Goal: Entertainment & Leisure: Consume media (video, audio)

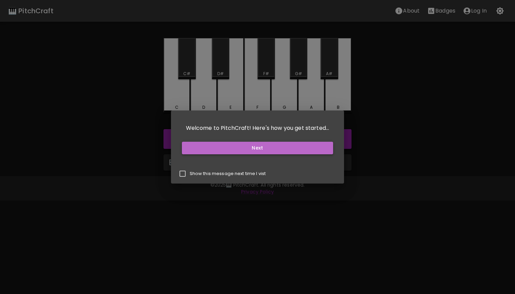
click at [265, 149] on button "Next" at bounding box center [257, 148] width 151 height 13
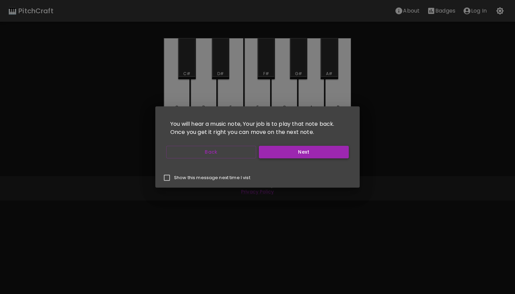
click at [295, 153] on button "Next" at bounding box center [304, 152] width 90 height 13
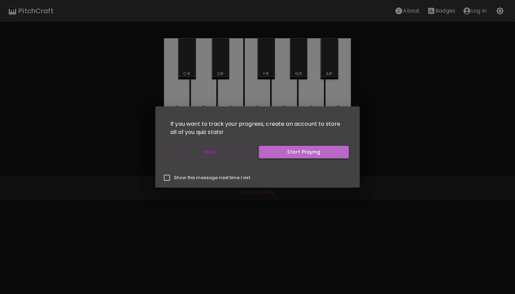
click at [295, 153] on button "Start Playing" at bounding box center [304, 152] width 90 height 13
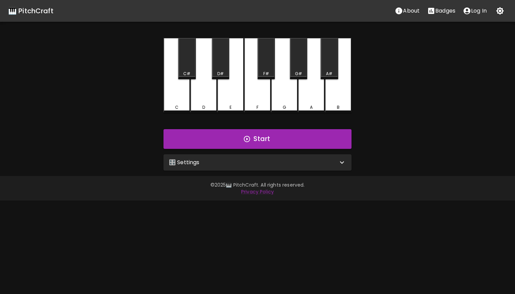
click at [286, 160] on div "🎛️ Settings" at bounding box center [253, 163] width 169 height 8
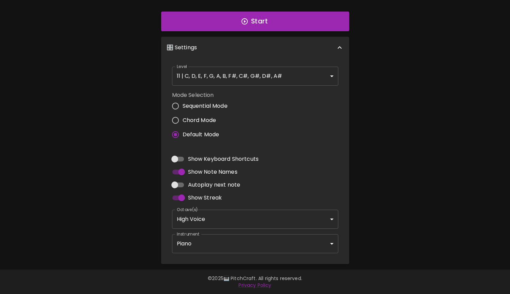
scroll to position [117, 0]
click at [176, 160] on input "Show Keyboard Shortcuts" at bounding box center [174, 159] width 39 height 13
checkbox input "true"
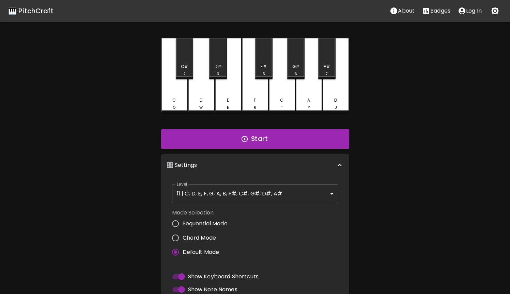
scroll to position [0, 0]
click at [313, 191] on body "🎹 PitchCraft About Badges Log In C Q C# 2 D W D# 3 E E F R F# 5 G T G# 6 A Y A#…" at bounding box center [255, 206] width 510 height 412
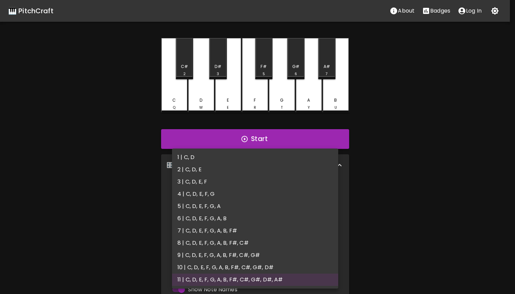
click at [277, 172] on li "2 | C, D, E" at bounding box center [255, 170] width 166 height 12
type input "3"
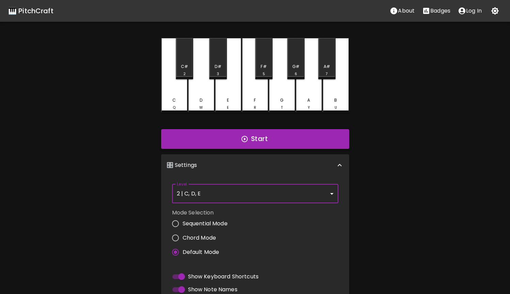
click at [252, 138] on button "Start" at bounding box center [255, 139] width 188 height 20
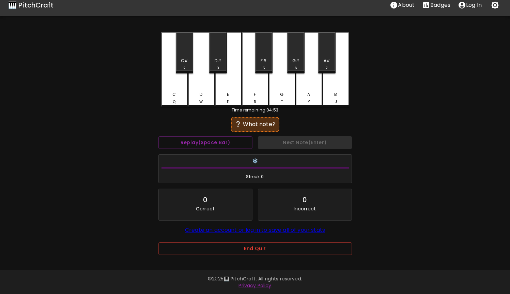
scroll to position [5, 0]
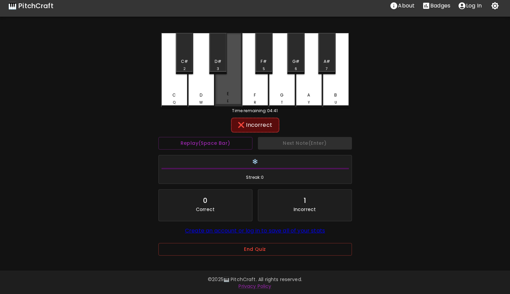
click at [229, 97] on div "E" at bounding box center [228, 94] width 2 height 6
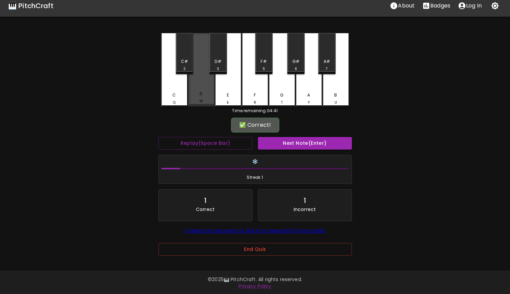
click at [202, 92] on div "D W" at bounding box center [201, 70] width 27 height 74
click at [294, 143] on button "Next Note (Enter)" at bounding box center [305, 143] width 94 height 13
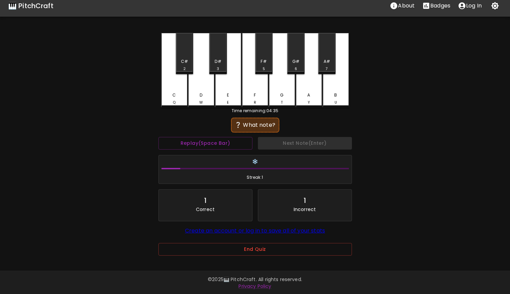
click at [172, 92] on div "C Q" at bounding box center [174, 70] width 27 height 75
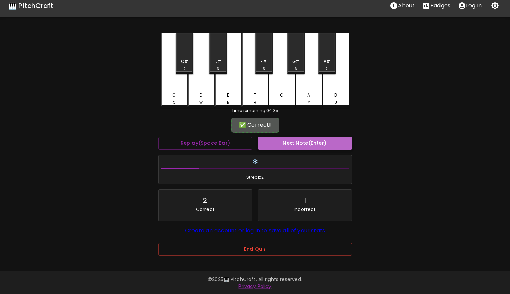
click at [298, 143] on button "Next Note (Enter)" at bounding box center [305, 143] width 94 height 13
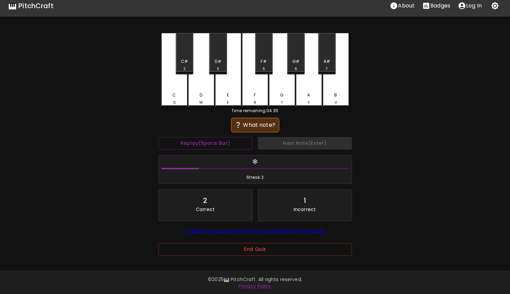
click at [202, 93] on div "D" at bounding box center [200, 95] width 3 height 6
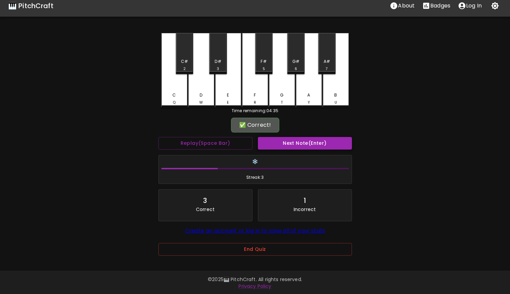
click at [292, 142] on button "Next Note (Enter)" at bounding box center [305, 143] width 94 height 13
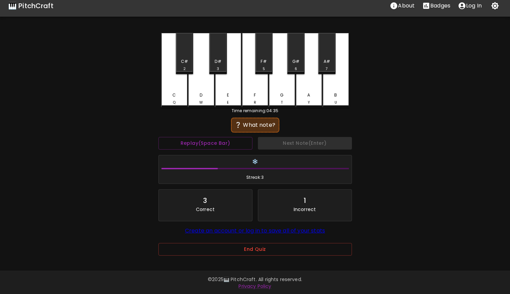
click at [206, 94] on div "D W" at bounding box center [201, 98] width 25 height 13
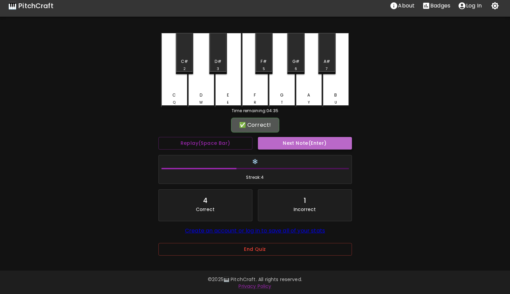
click at [276, 143] on button "Next Note (Enter)" at bounding box center [305, 143] width 94 height 13
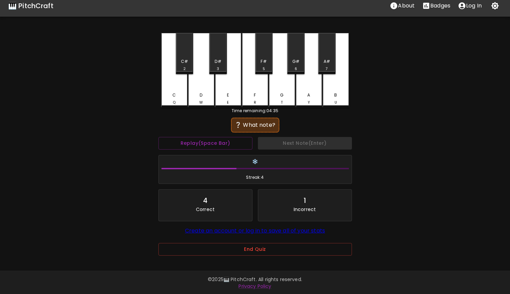
click at [203, 91] on div "D W" at bounding box center [201, 70] width 27 height 75
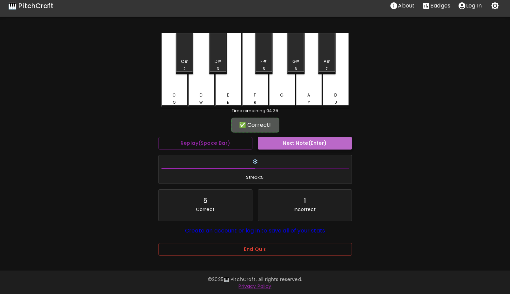
click at [281, 143] on button "Next Note (Enter)" at bounding box center [305, 143] width 94 height 13
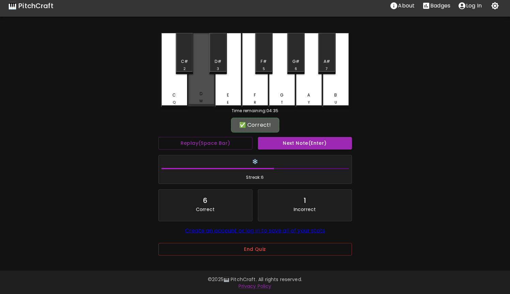
click at [205, 93] on div "D W" at bounding box center [201, 97] width 25 height 13
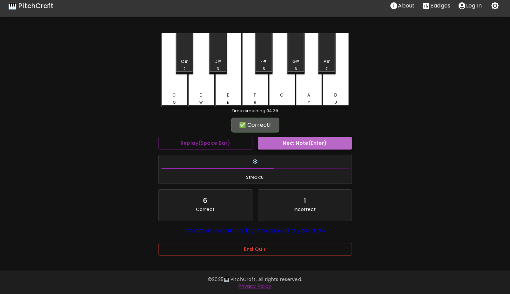
click at [282, 142] on button "Next Note (Enter)" at bounding box center [305, 143] width 94 height 13
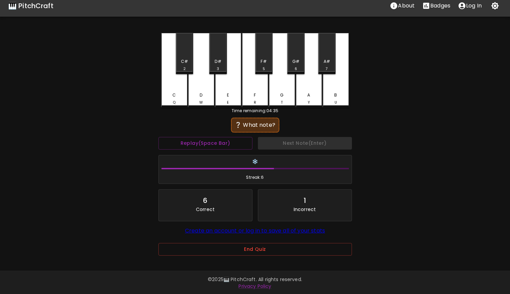
click at [202, 90] on div "D W" at bounding box center [201, 70] width 27 height 75
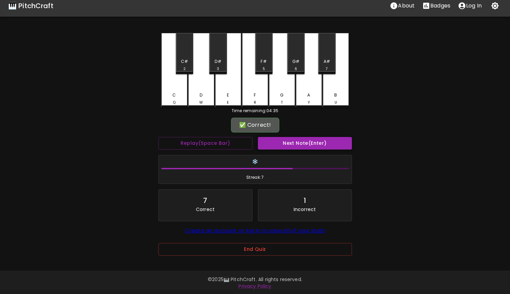
click at [277, 145] on button "Next Note (Enter)" at bounding box center [305, 143] width 94 height 13
click at [235, 88] on div "E E" at bounding box center [228, 70] width 27 height 74
click at [281, 142] on button "Next Note (Enter)" at bounding box center [305, 143] width 94 height 13
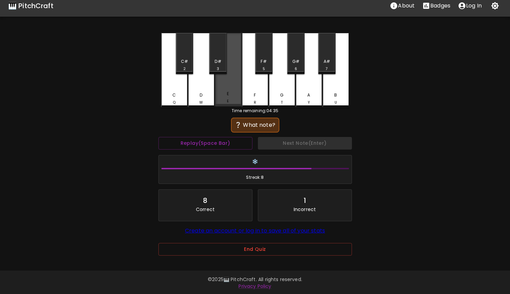
click at [230, 87] on div "E E" at bounding box center [228, 70] width 27 height 74
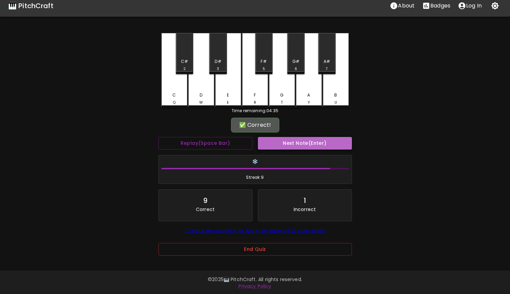
click at [279, 145] on button "Next Note (Enter)" at bounding box center [305, 143] width 94 height 13
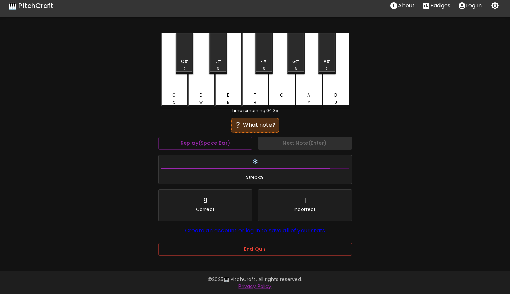
click at [181, 92] on div "C Q" at bounding box center [174, 70] width 27 height 75
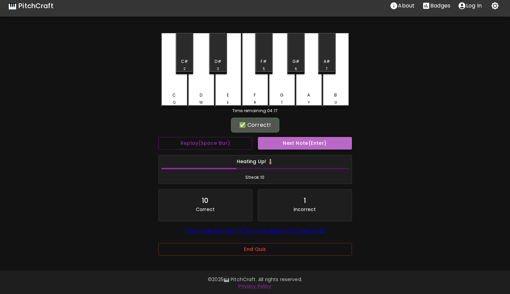
click at [277, 145] on button "Next Note (Enter)" at bounding box center [305, 143] width 94 height 13
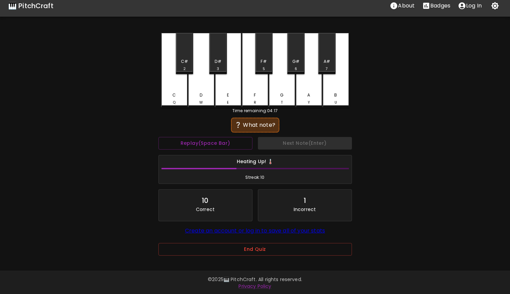
click at [230, 83] on div "E E" at bounding box center [228, 70] width 27 height 75
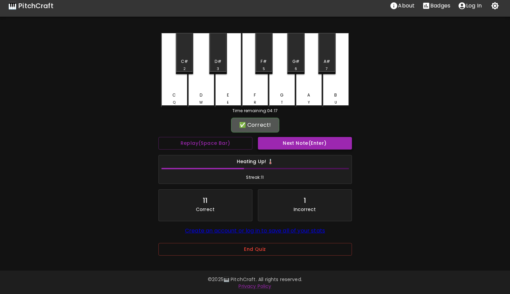
click at [281, 143] on button "Next Note (Enter)" at bounding box center [305, 143] width 94 height 13
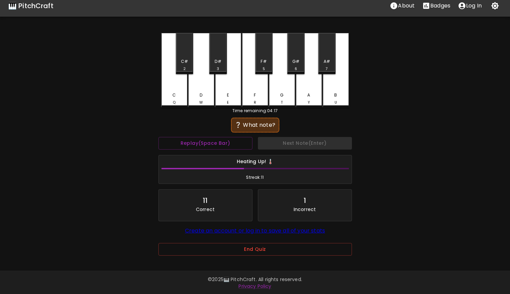
click at [178, 86] on div "C Q" at bounding box center [174, 70] width 27 height 75
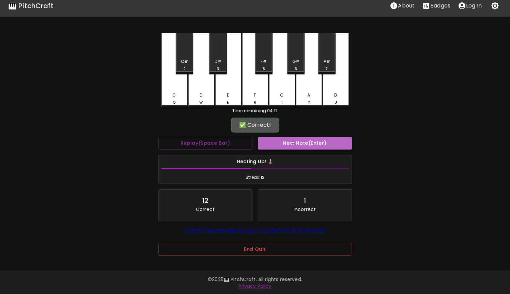
click at [289, 145] on button "Next Note (Enter)" at bounding box center [305, 143] width 94 height 13
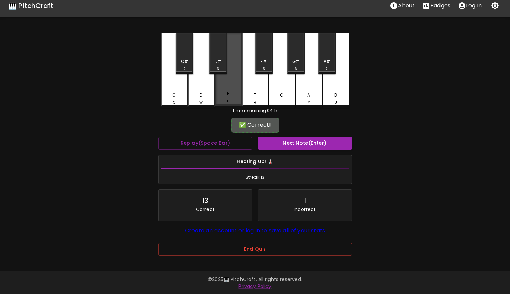
click at [235, 85] on div "E E" at bounding box center [228, 70] width 27 height 74
click at [275, 141] on button "Next Note (Enter)" at bounding box center [305, 143] width 94 height 13
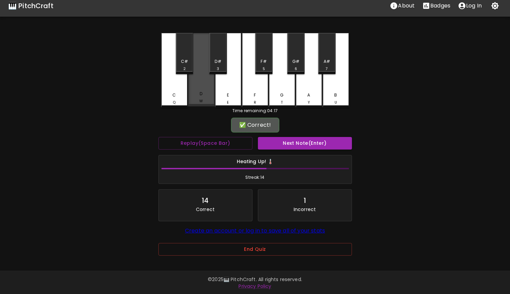
click at [207, 87] on div "D W" at bounding box center [201, 70] width 27 height 74
click at [277, 141] on button "Next Note (Enter)" at bounding box center [305, 143] width 94 height 13
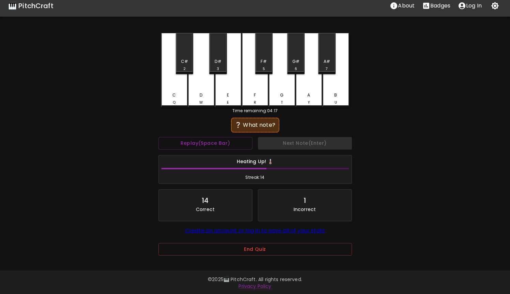
click at [183, 83] on div "C Q" at bounding box center [174, 70] width 27 height 75
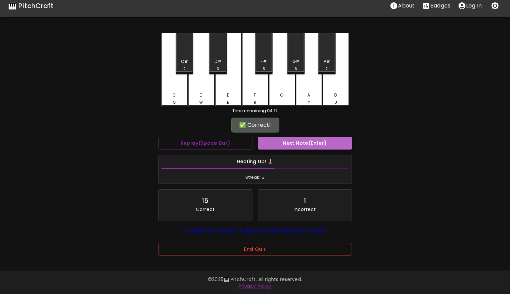
click at [278, 141] on button "Next Note (Enter)" at bounding box center [305, 143] width 94 height 13
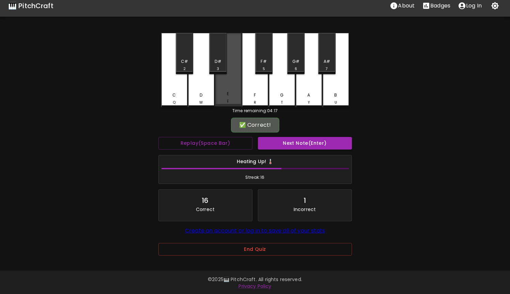
click at [233, 94] on div "E E" at bounding box center [227, 97] width 25 height 13
click at [280, 145] on button "Next Note (Enter)" at bounding box center [305, 143] width 94 height 13
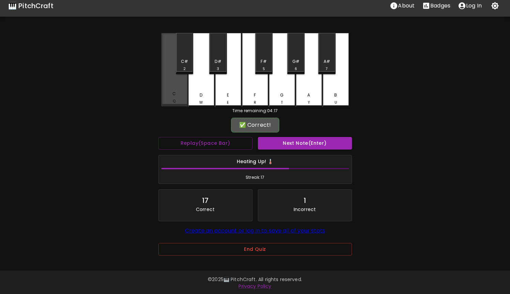
click at [178, 94] on div "C Q" at bounding box center [174, 97] width 25 height 13
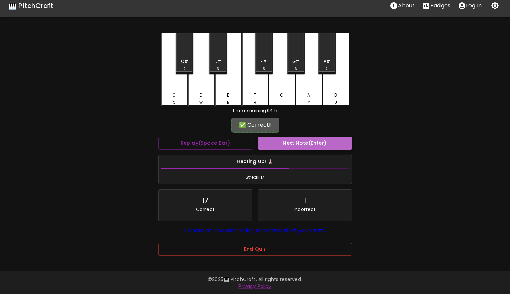
click at [276, 142] on button "Next Note (Enter)" at bounding box center [305, 143] width 94 height 13
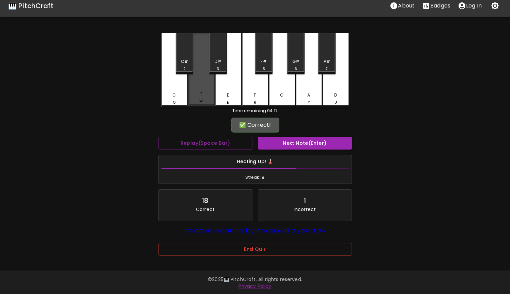
click at [208, 92] on div "D W" at bounding box center [201, 70] width 27 height 74
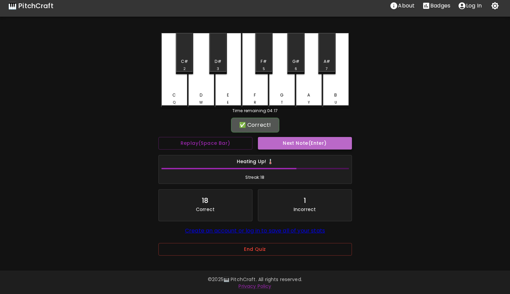
click at [271, 141] on button "Next Note (Enter)" at bounding box center [305, 143] width 94 height 13
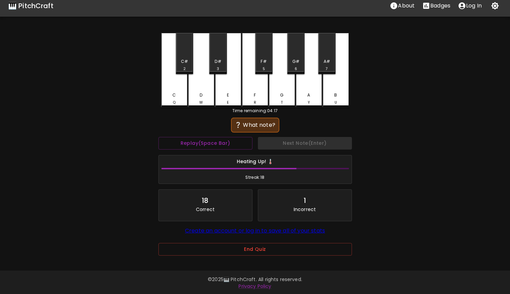
click at [229, 84] on div "E E" at bounding box center [228, 70] width 27 height 75
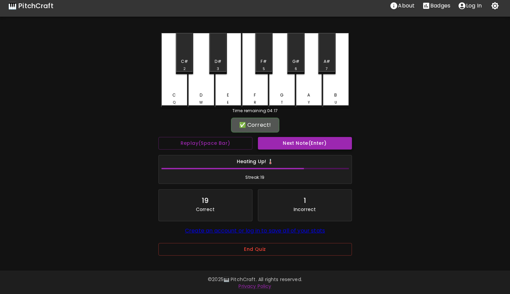
click at [284, 142] on button "Next Note (Enter)" at bounding box center [305, 143] width 94 height 13
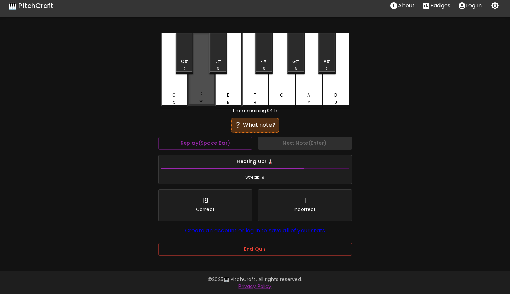
click at [205, 96] on div "D W" at bounding box center [201, 97] width 25 height 13
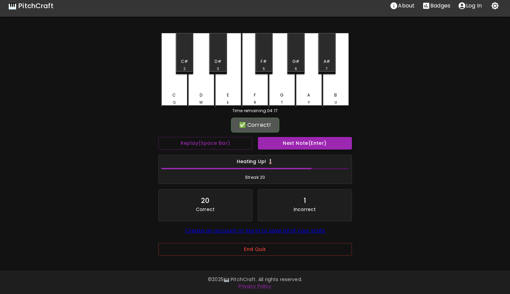
click at [283, 144] on button "Next Note (Enter)" at bounding box center [305, 143] width 94 height 13
click at [231, 90] on div "E E" at bounding box center [228, 70] width 27 height 74
click at [276, 144] on button "Next Note (Enter)" at bounding box center [305, 143] width 94 height 13
click at [233, 91] on div "E E" at bounding box center [228, 70] width 27 height 74
click at [284, 146] on button "Next Note (Enter)" at bounding box center [305, 143] width 94 height 13
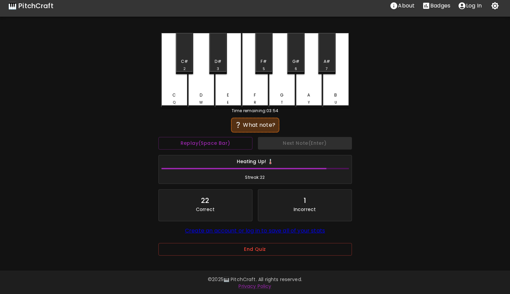
click at [209, 94] on div "D W" at bounding box center [201, 98] width 25 height 13
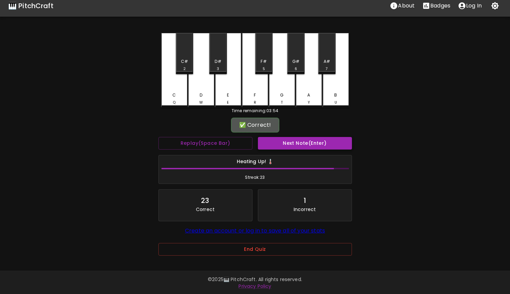
click at [283, 148] on button "Next Note (Enter)" at bounding box center [305, 143] width 94 height 13
click at [228, 84] on div "E E" at bounding box center [228, 70] width 27 height 74
click at [401, 68] on div "🎹 PitchCraft About Badges Log In C Q C# 2 D W D# 3 E E F R F# 5 G T G# 6 A Y A#…" at bounding box center [255, 130] width 510 height 271
